Goal: Task Accomplishment & Management: Manage account settings

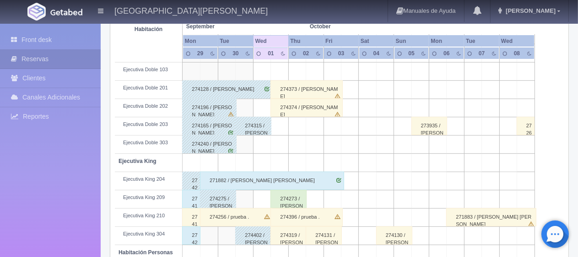
scroll to position [305, 0]
click at [327, 103] on div "274374 / Yamili Casillas" at bounding box center [306, 108] width 72 height 18
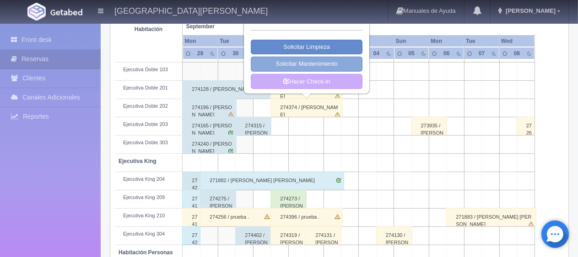
scroll to position [213, 0]
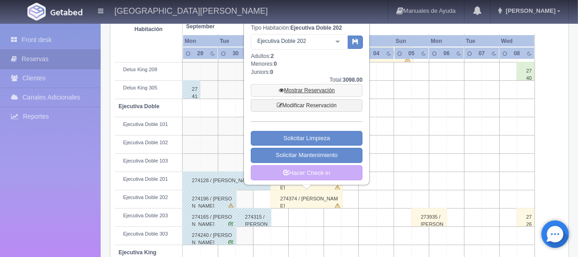
click at [326, 87] on link "Mostrar Reservación" at bounding box center [307, 90] width 112 height 13
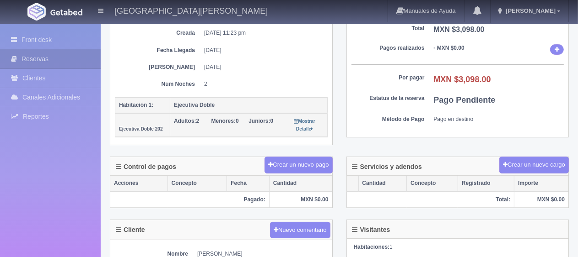
scroll to position [325, 0]
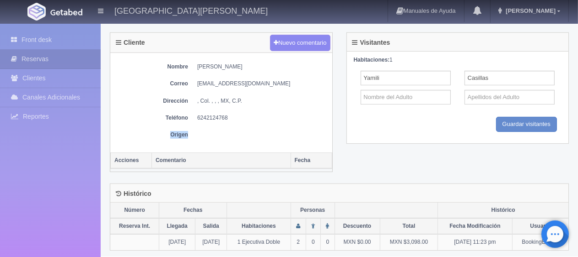
drag, startPoint x: 239, startPoint y: 112, endPoint x: 191, endPoint y: 119, distance: 48.5
click at [191, 119] on div "Nombre [PERSON_NAME] Correo [EMAIL_ADDRESS][DOMAIN_NAME] Dirección , Col. , , ,…" at bounding box center [221, 103] width 222 height 100
drag, startPoint x: 194, startPoint y: 114, endPoint x: 252, endPoint y: 116, distance: 58.6
click at [249, 117] on dl "Teléfono [PHONE_NUMBER]" at bounding box center [221, 118] width 213 height 8
copy dd "6242124768"
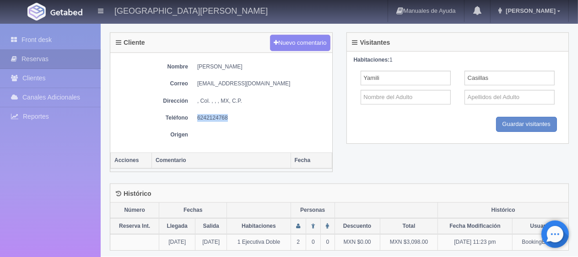
scroll to position [5, 0]
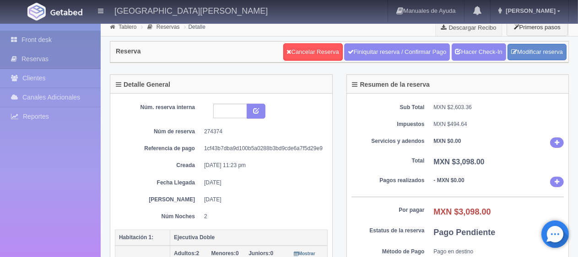
click at [50, 36] on link "Front desk" at bounding box center [50, 40] width 101 height 19
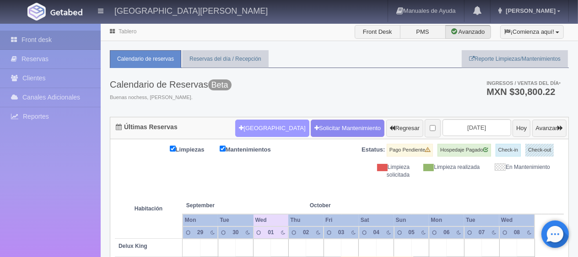
click at [235, 134] on button "Nueva Reserva" at bounding box center [272, 128] width 74 height 17
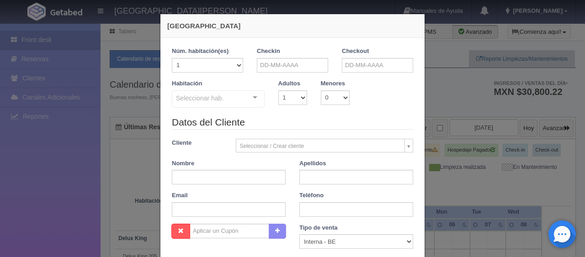
checkbox input "false"
click at [302, 61] on input "text" at bounding box center [292, 65] width 71 height 15
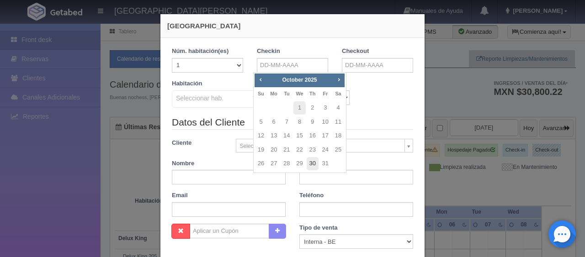
click at [314, 167] on link "30" at bounding box center [313, 163] width 12 height 13
type input "30-10-2025"
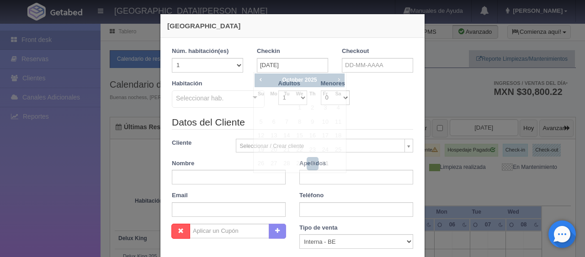
checkbox input "false"
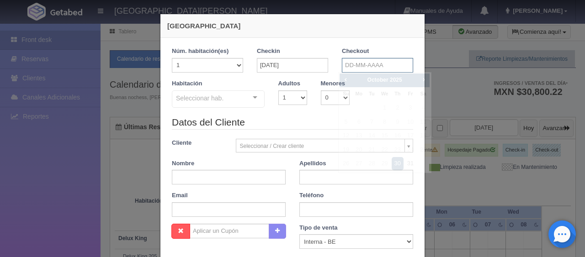
click at [350, 67] on input "text" at bounding box center [377, 65] width 71 height 15
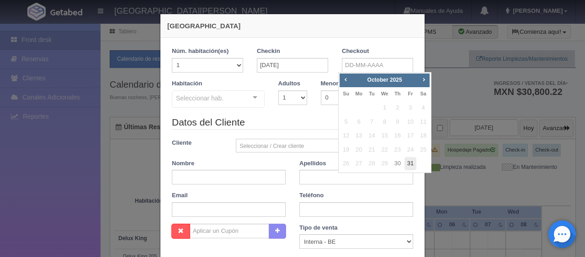
click at [406, 163] on link "31" at bounding box center [411, 163] width 12 height 13
type input "31-10-2025"
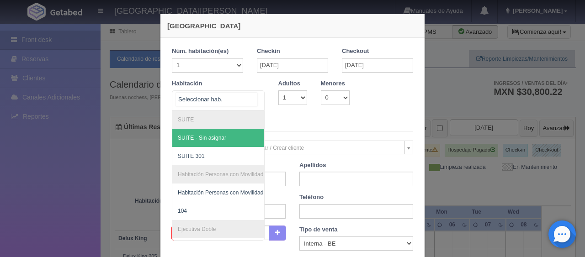
click at [224, 101] on div at bounding box center [218, 101] width 93 height 20
checkbox input "false"
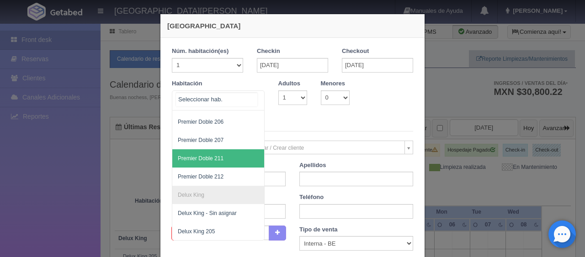
scroll to position [371, 0]
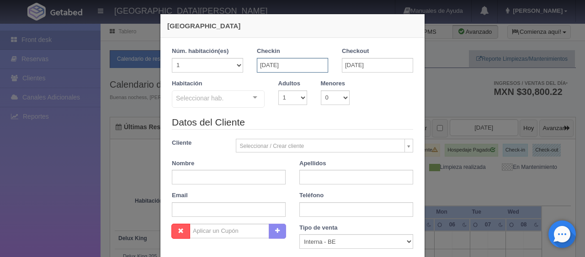
click at [298, 67] on input "30-10-2025" at bounding box center [292, 65] width 71 height 15
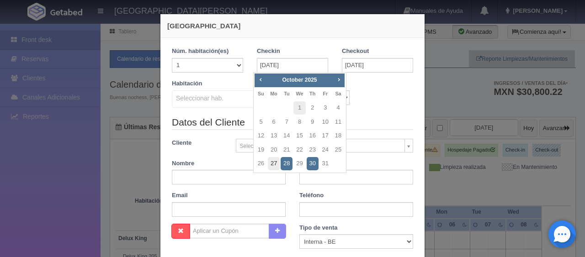
click at [271, 162] on link "27" at bounding box center [274, 163] width 12 height 13
type input "27-10-2025"
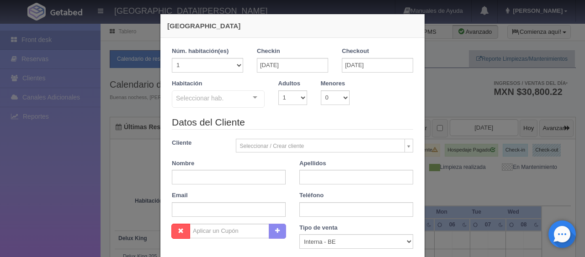
checkbox input "false"
click at [358, 68] on input "31-10-2025" at bounding box center [377, 65] width 71 height 15
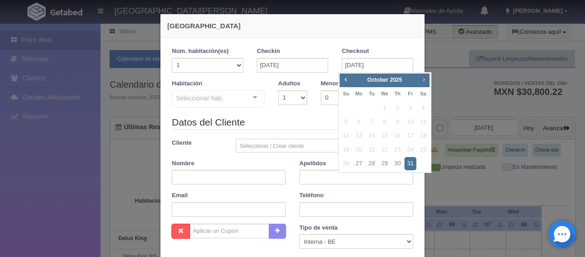
click at [425, 79] on span "Next" at bounding box center [423, 79] width 7 height 7
click at [413, 135] on link "14" at bounding box center [411, 135] width 12 height 13
type input "14-11-2025"
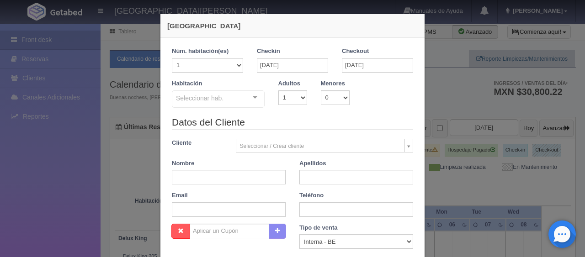
checkbox input "false"
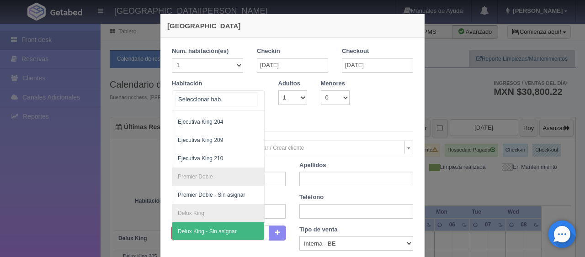
click at [241, 98] on div at bounding box center [218, 101] width 93 height 20
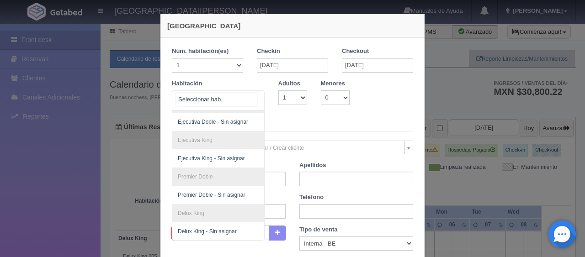
scroll to position [46, 0]
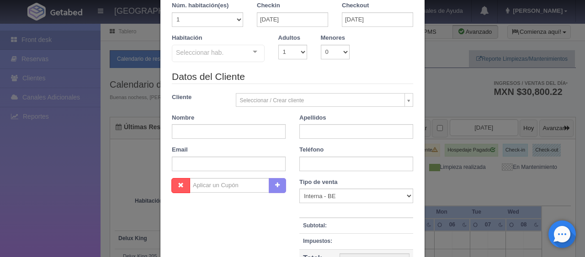
click at [311, 74] on legend "Datos del Cliente" at bounding box center [292, 77] width 241 height 14
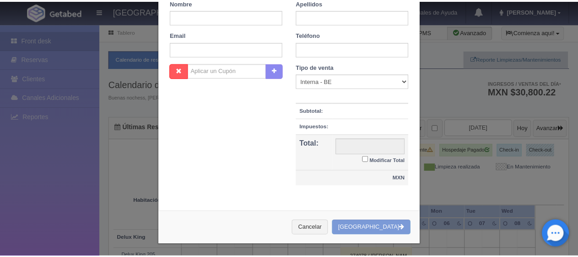
scroll to position [0, 0]
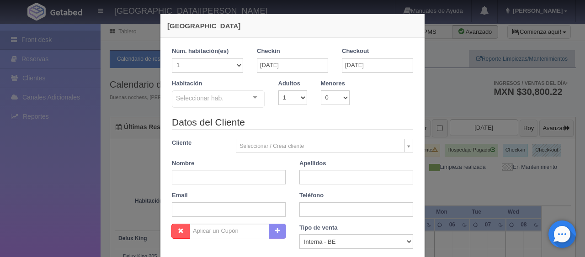
click at [494, 209] on div "Nueva Reserva 1 Núm. habitación(es) 1 2 3 4 5 6 7 8 9 10 11 12 13 14 15 16 17 1…" at bounding box center [292, 128] width 585 height 257
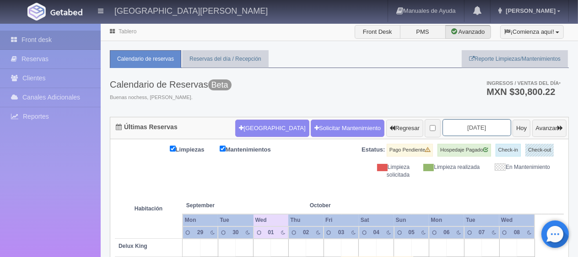
click at [487, 123] on input "[DATE]" at bounding box center [476, 127] width 69 height 17
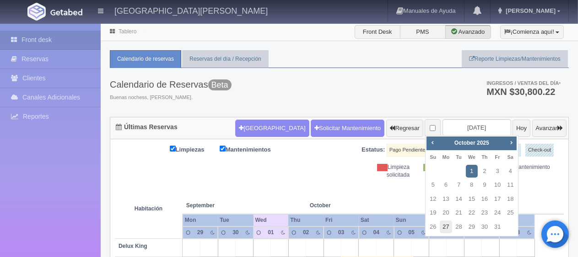
click at [445, 226] on link "27" at bounding box center [445, 227] width 12 height 13
type input "2025-10-27"
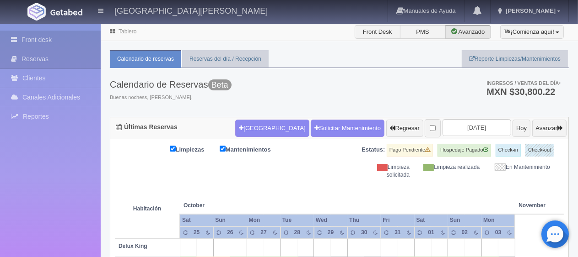
click at [42, 42] on link "Front desk" at bounding box center [50, 40] width 101 height 19
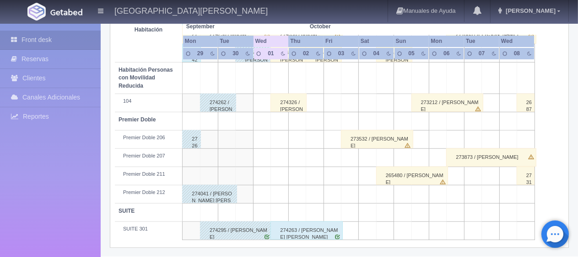
scroll to position [350, 0]
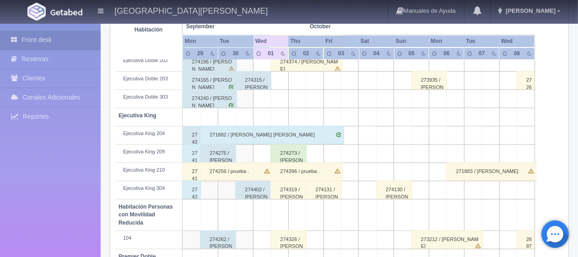
click at [291, 192] on div "274319 / Judith Guzman Villarreal ." at bounding box center [288, 190] width 36 height 18
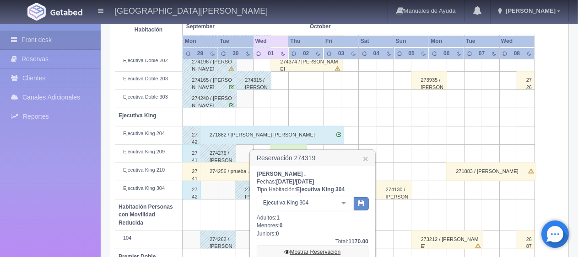
click at [302, 249] on link "Mostrar Reservación" at bounding box center [313, 252] width 112 height 13
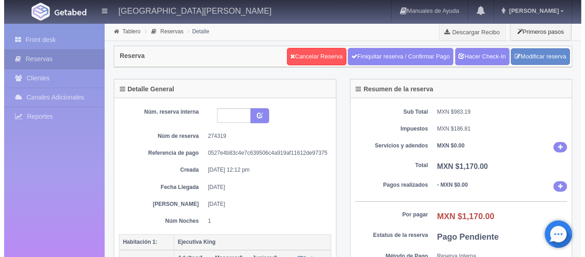
scroll to position [137, 0]
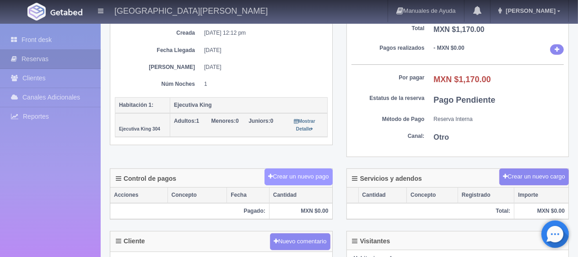
click at [288, 178] on button "Crear un nuevo pago" at bounding box center [298, 177] width 68 height 17
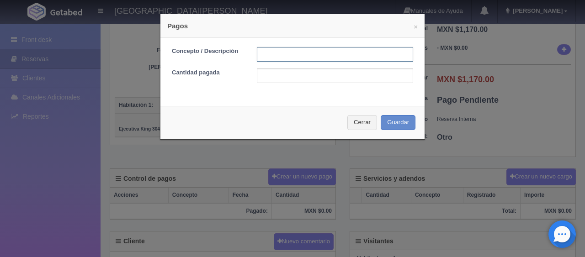
click at [307, 61] on input "text" at bounding box center [335, 54] width 156 height 15
type input "Total Tarjeta"
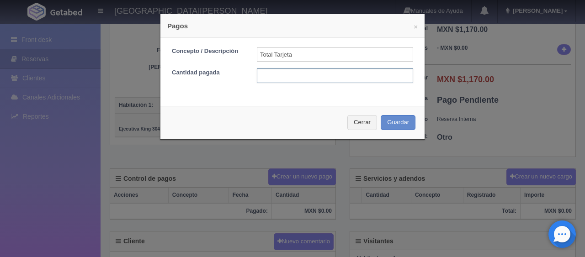
click at [309, 77] on input "text" at bounding box center [335, 76] width 156 height 15
type input "1170"
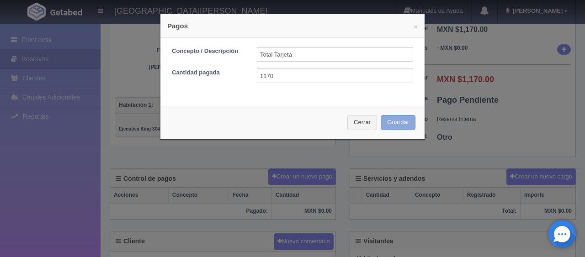
click at [390, 121] on button "Guardar" at bounding box center [398, 122] width 35 height 15
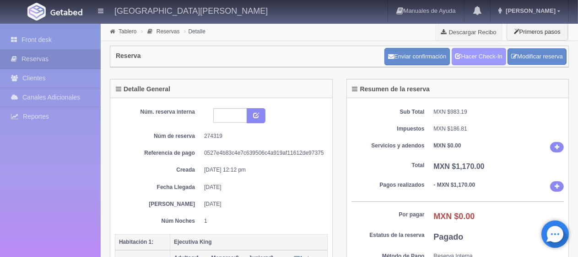
click at [485, 55] on link "Hacer Check-In" at bounding box center [478, 56] width 54 height 17
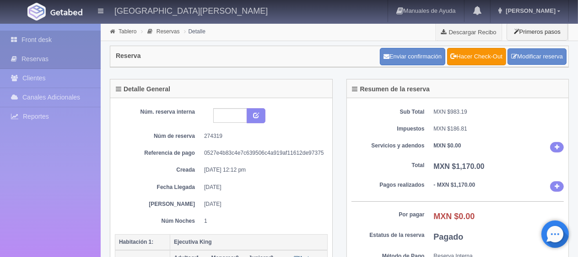
click at [70, 39] on link "Front desk" at bounding box center [50, 40] width 101 height 19
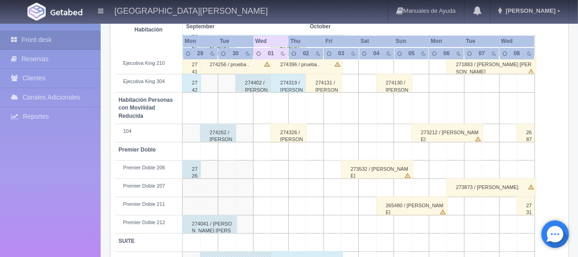
scroll to position [488, 0]
